Goal: Find specific page/section: Find specific page/section

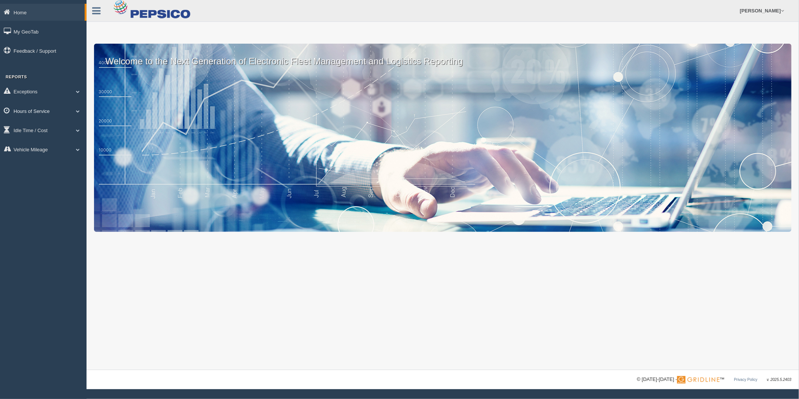
click at [56, 109] on link "Hours of Service" at bounding box center [43, 110] width 86 height 17
click at [44, 129] on link "HOS Explanation Reports" at bounding box center [49, 128] width 71 height 14
drag, startPoint x: 48, startPoint y: 112, endPoint x: 50, endPoint y: 108, distance: 4.7
click at [48, 111] on link "Hours of Service" at bounding box center [43, 110] width 86 height 17
drag, startPoint x: 50, startPoint y: 108, endPoint x: 47, endPoint y: 131, distance: 23.1
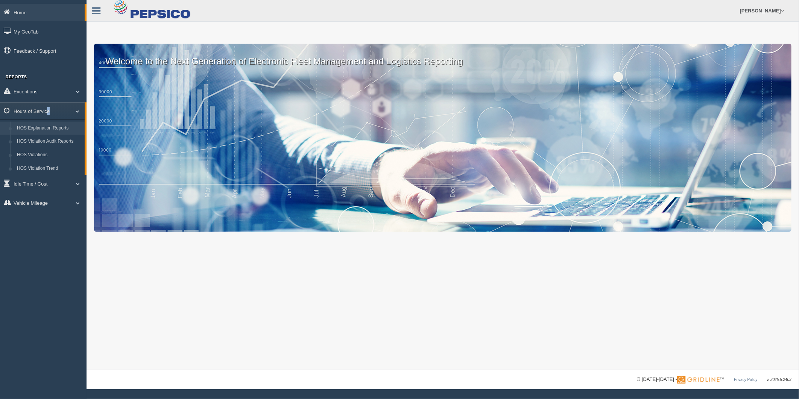
click at [47, 131] on link "HOS Explanation Reports" at bounding box center [49, 128] width 71 height 14
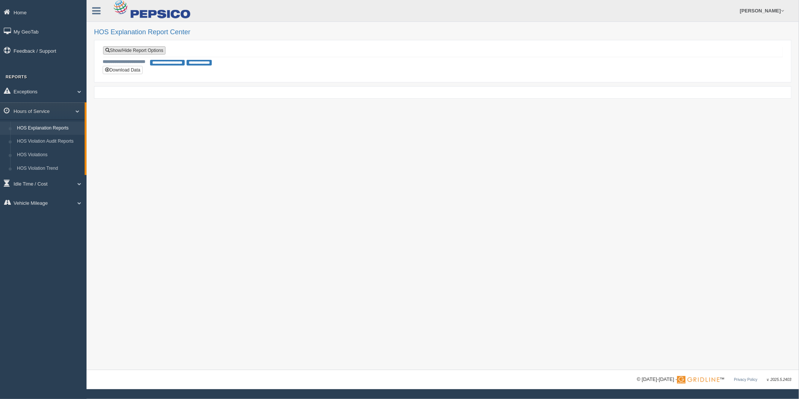
click at [145, 50] on link "Show/Hide Report Options" at bounding box center [134, 50] width 62 height 8
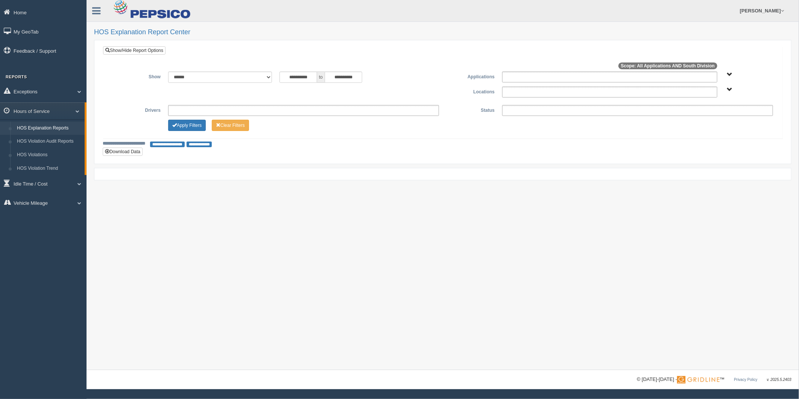
click at [592, 93] on ul at bounding box center [609, 91] width 215 height 11
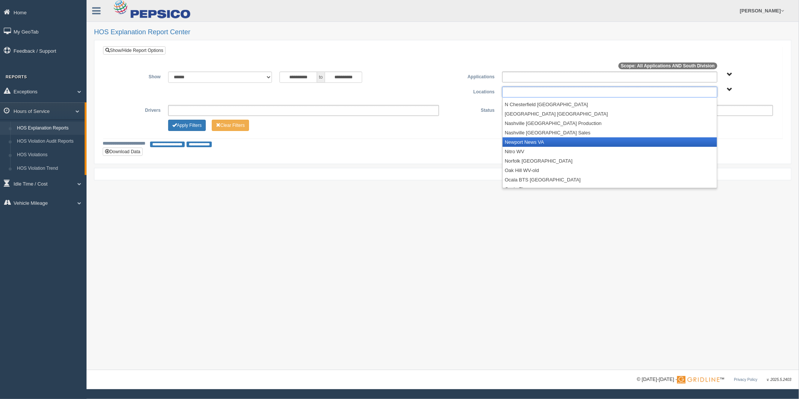
scroll to position [1003, 0]
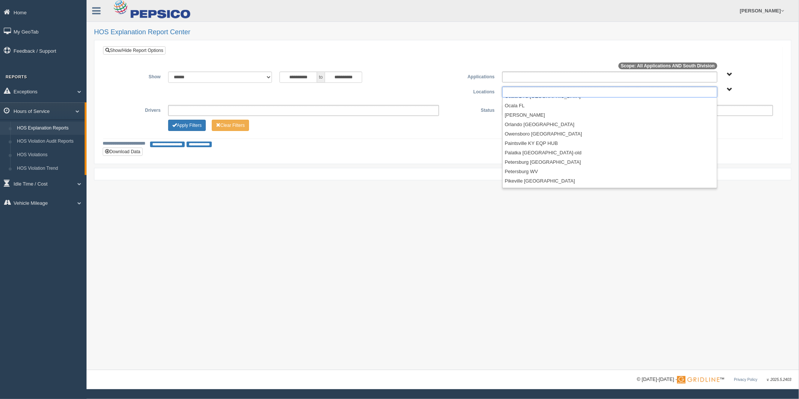
type input "**********"
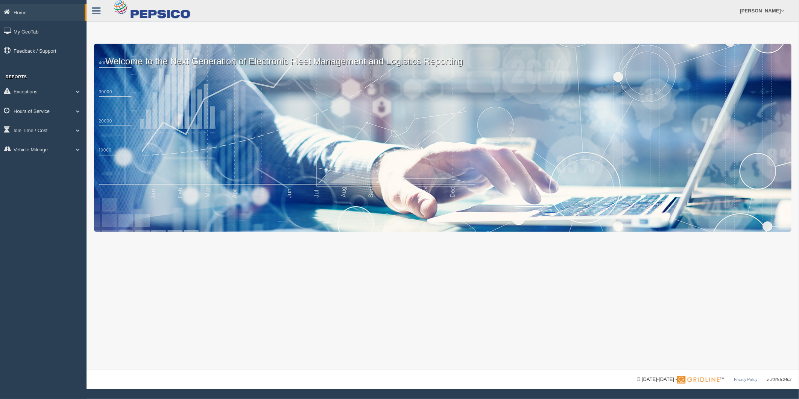
click at [65, 114] on link "Hours of Service" at bounding box center [43, 110] width 86 height 17
click at [61, 129] on link "HOS Explanation Reports" at bounding box center [49, 128] width 71 height 14
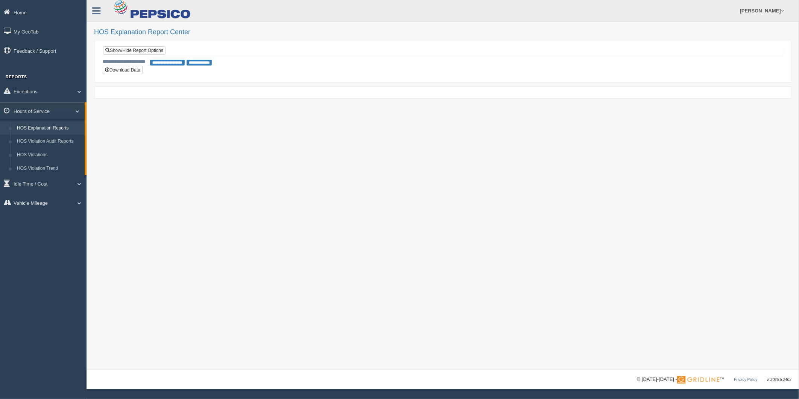
click at [144, 46] on div "**********" at bounding box center [443, 51] width 680 height 11
drag, startPoint x: 145, startPoint y: 47, endPoint x: 449, endPoint y: 101, distance: 308.5
click at [146, 48] on link "Show/Hide Report Options" at bounding box center [134, 50] width 62 height 8
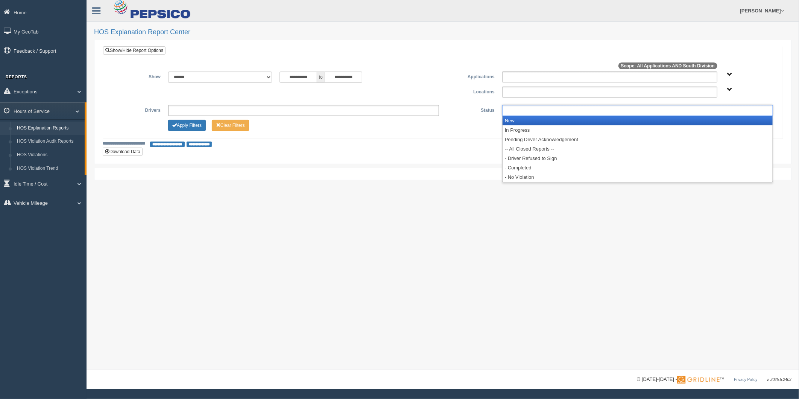
click at [566, 112] on ul at bounding box center [637, 110] width 271 height 11
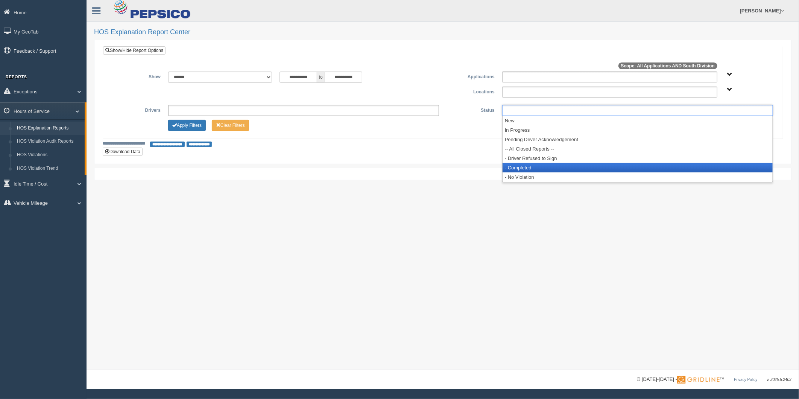
click at [555, 163] on li "- Completed" at bounding box center [637, 167] width 270 height 9
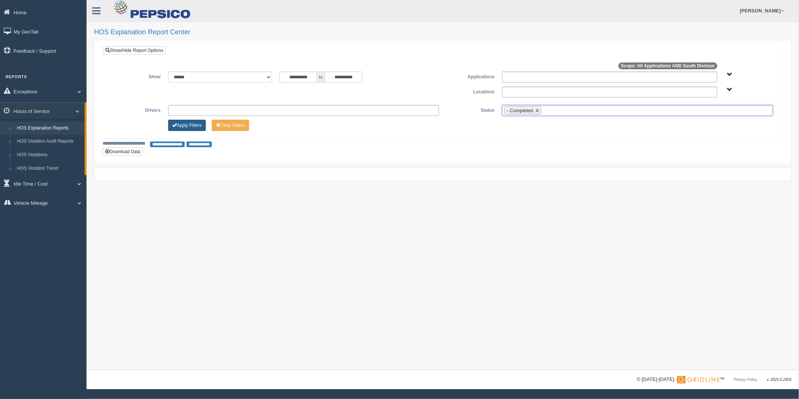
click at [194, 123] on button "Apply Filters" at bounding box center [187, 125] width 38 height 11
